Goal: Entertainment & Leisure: Consume media (video, audio)

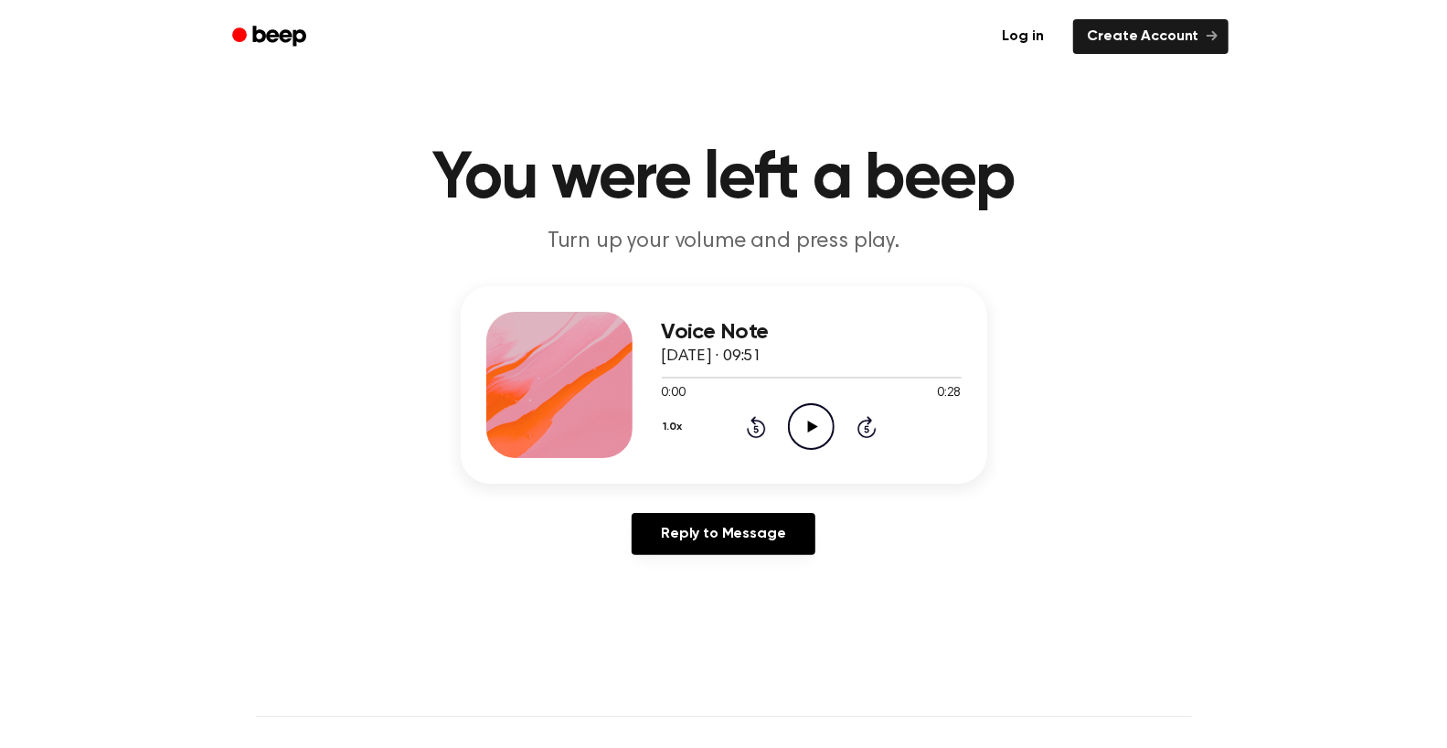
click at [818, 432] on icon at bounding box center [813, 427] width 10 height 12
click at [835, 450] on icon "Play Audio" at bounding box center [811, 426] width 47 height 47
click at [818, 432] on icon at bounding box center [813, 427] width 10 height 12
